Goal: Task Accomplishment & Management: Manage account settings

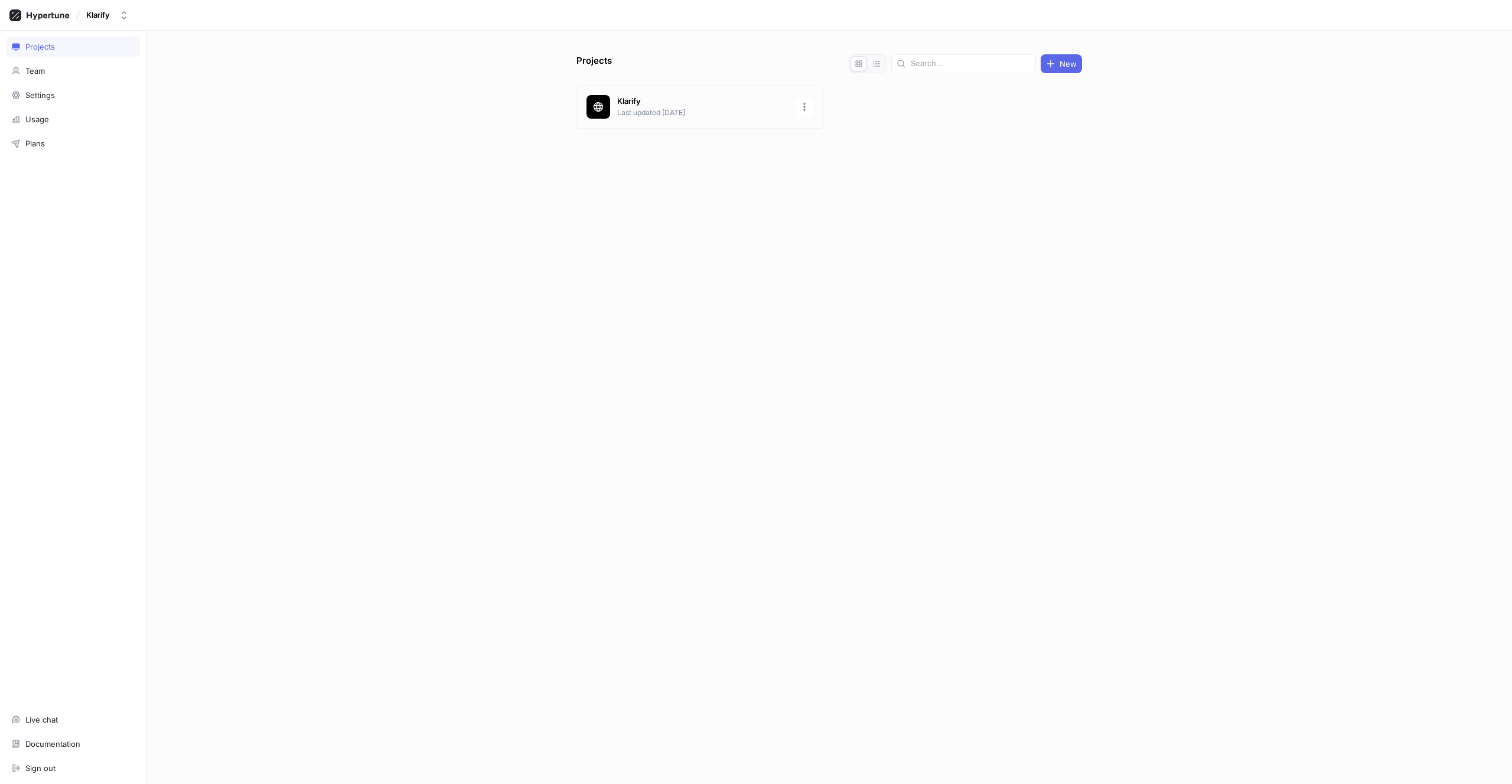
click at [671, 105] on p "Klarify" at bounding box center [703, 101] width 171 height 12
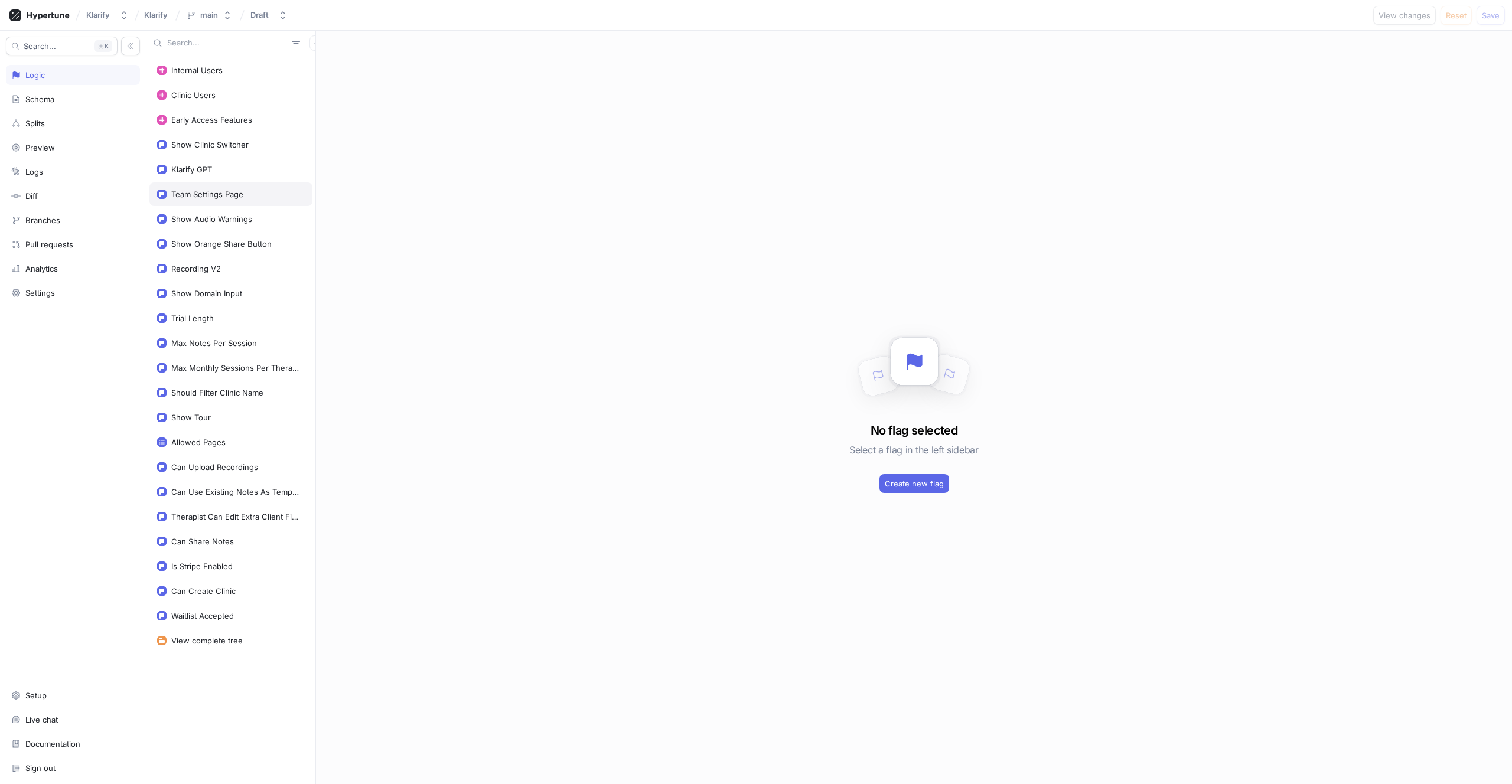
click at [205, 190] on div "Team Settings Page" at bounding box center [207, 194] width 72 height 10
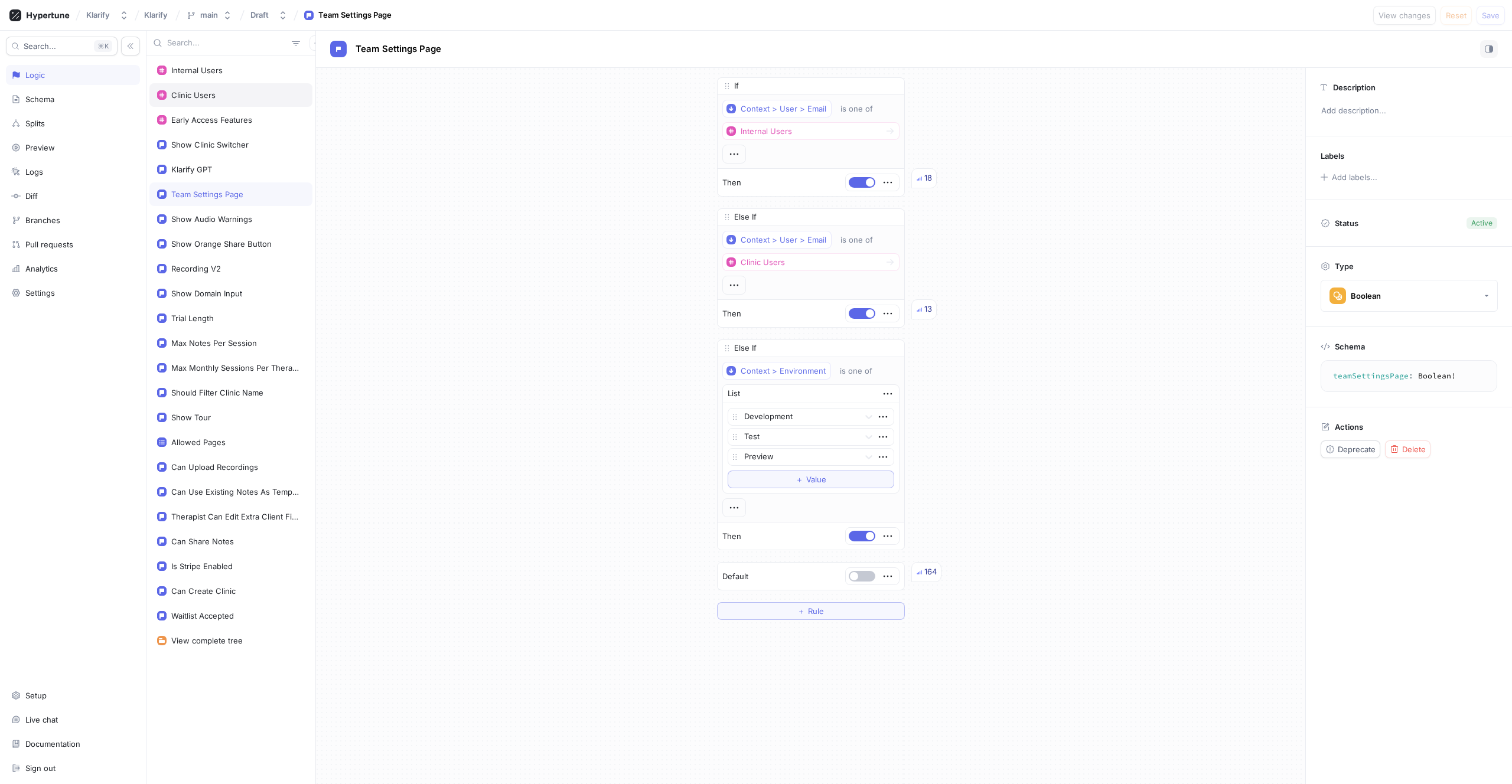
click at [200, 98] on div "Clinic Users" at bounding box center [194, 95] width 44 height 10
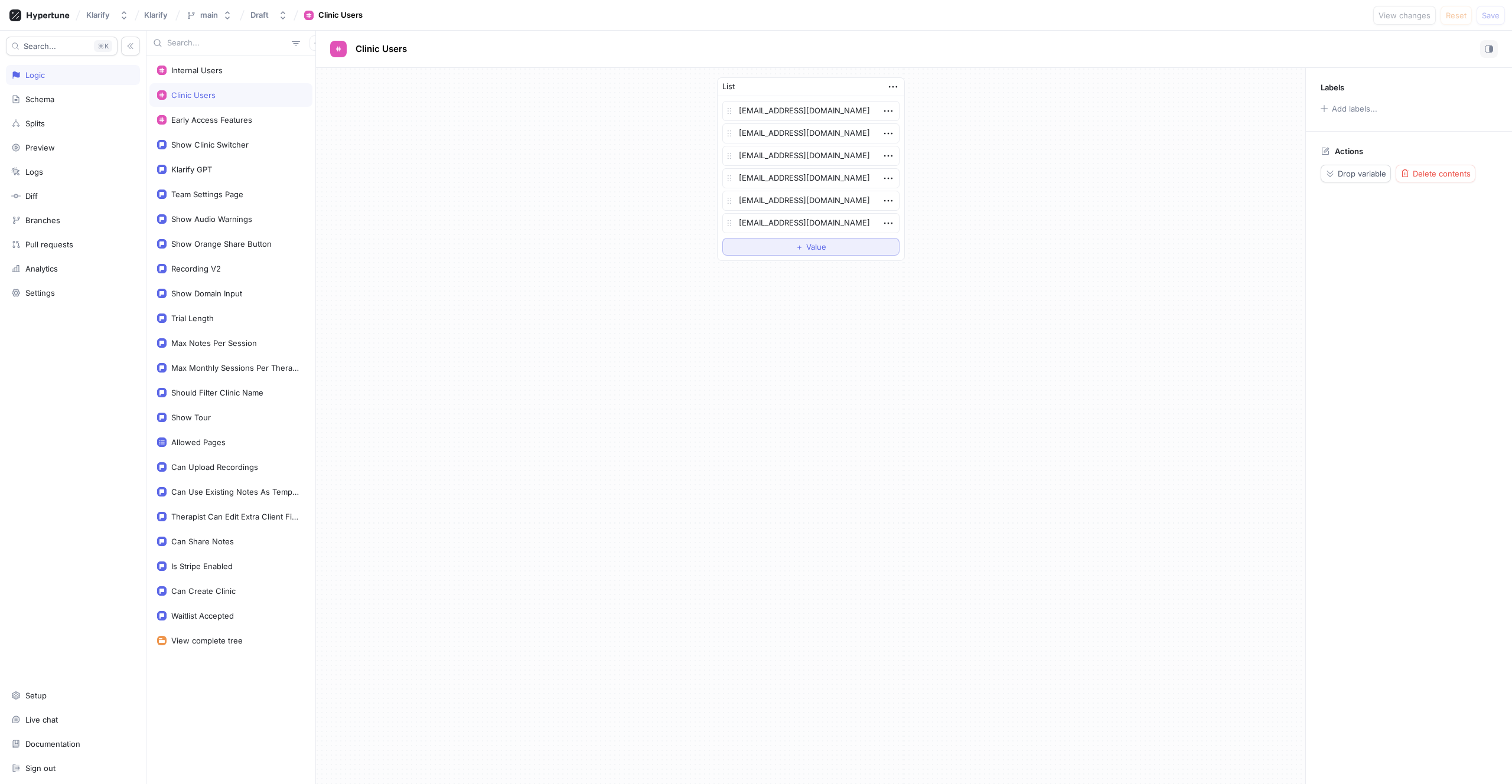
click at [743, 250] on button "＋ Value" at bounding box center [810, 247] width 177 height 18
type textarea "x"
type textarea "[EMAIL_ADDRESS][DOMAIN_NAME]"
type textarea "x"
type textarea "[EMAIL_ADDRESS][DOMAIN_NAME]"
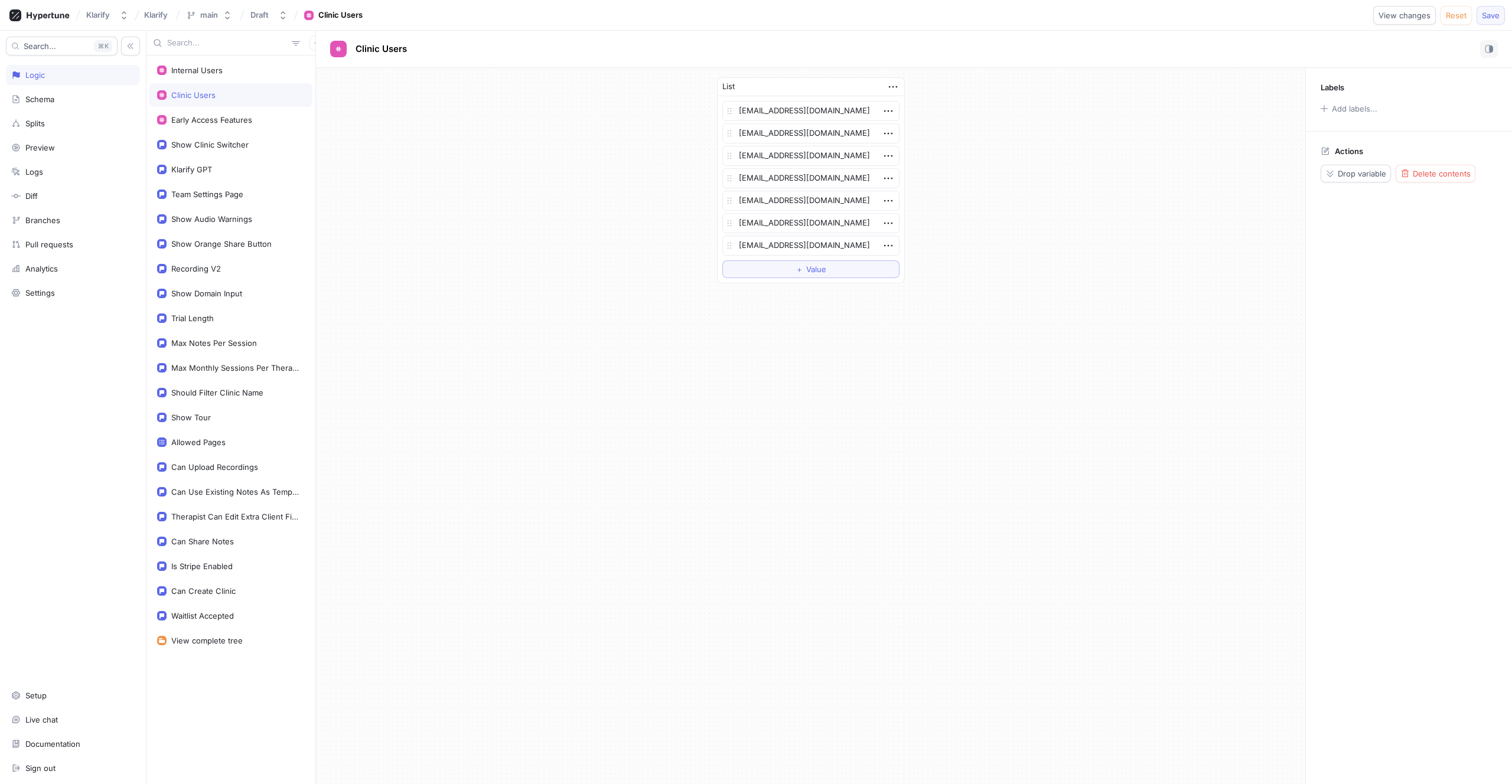
click at [1499, 20] on button "Save" at bounding box center [1490, 15] width 28 height 19
type textarea "x"
